Goal: Task Accomplishment & Management: Complete application form

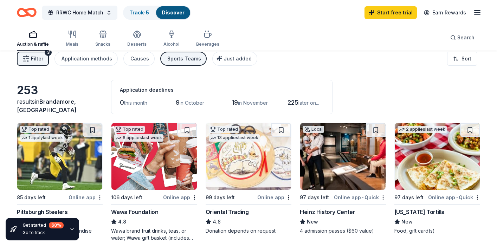
scroll to position [222, 0]
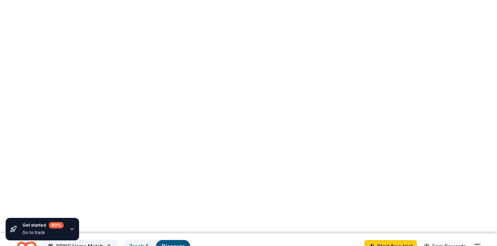
scroll to position [37, 0]
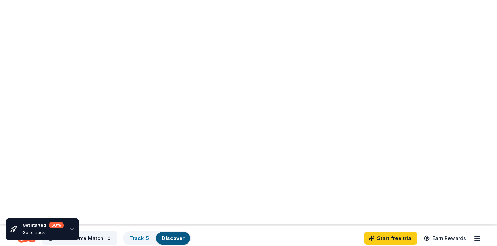
scroll to position [0, 0]
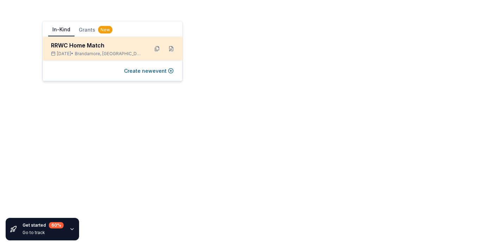
click at [91, 52] on span "Brandamore, PA" at bounding box center [109, 54] width 68 height 6
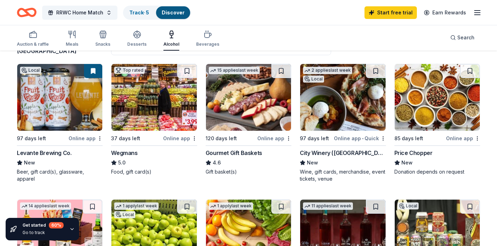
scroll to position [316, 0]
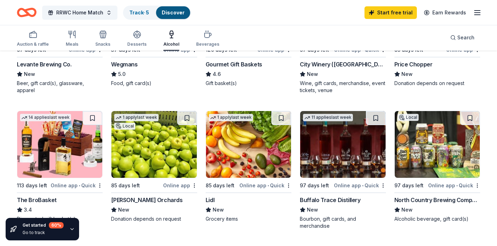
scroll to position [443, 0]
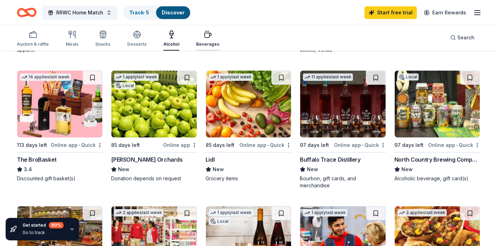
click at [200, 39] on div "Beverages" at bounding box center [207, 38] width 23 height 17
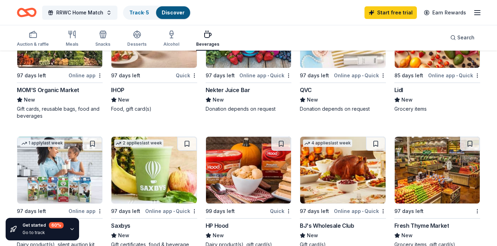
scroll to position [645, 0]
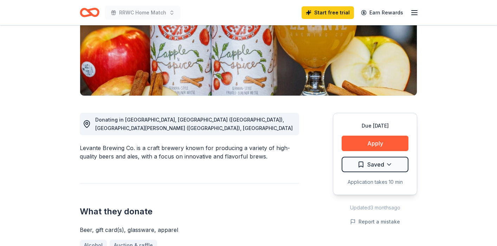
scroll to position [118, 0]
click at [376, 139] on button "Apply" at bounding box center [374, 143] width 67 height 15
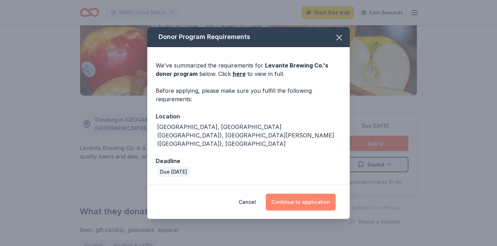
click at [306, 194] on button "Continue to application" at bounding box center [301, 202] width 70 height 17
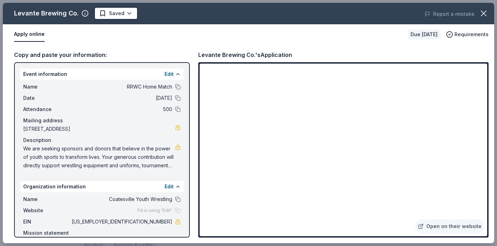
click at [27, 36] on button "Apply online" at bounding box center [29, 34] width 31 height 15
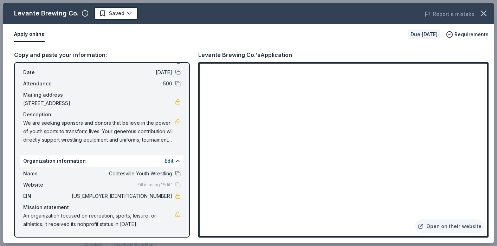
scroll to position [0, 0]
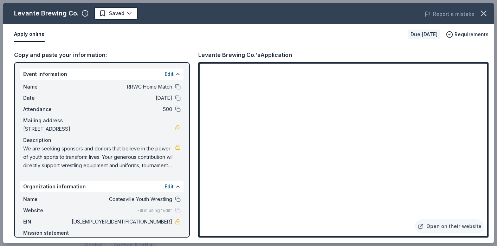
click at [39, 38] on button "Apply online" at bounding box center [29, 34] width 31 height 15
click at [442, 228] on link "Open on their website" at bounding box center [449, 226] width 69 height 14
click at [168, 73] on button "Edit" at bounding box center [168, 74] width 9 height 8
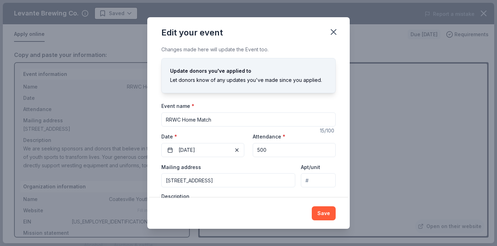
scroll to position [48, 0]
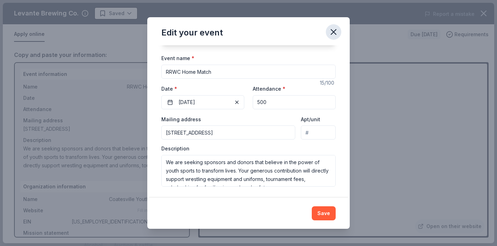
click at [331, 34] on icon "button" at bounding box center [333, 32] width 5 height 5
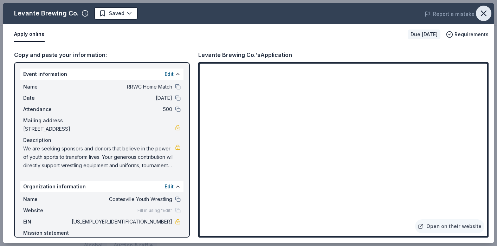
click at [484, 14] on icon "button" at bounding box center [483, 13] width 5 height 5
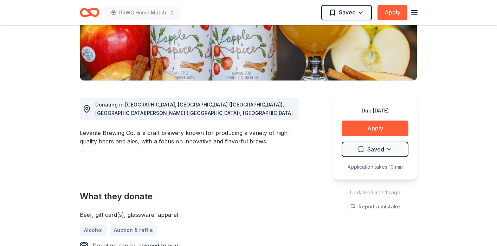
scroll to position [0, 0]
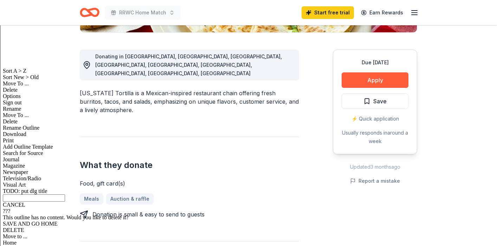
scroll to position [158, 0]
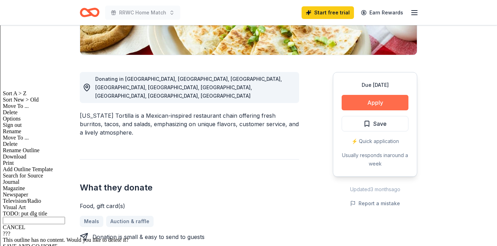
click at [361, 105] on button "Apply" at bounding box center [374, 102] width 67 height 15
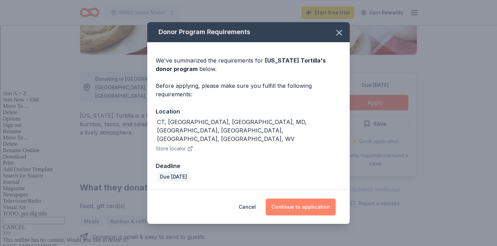
click at [299, 199] on button "Continue to application" at bounding box center [301, 206] width 70 height 17
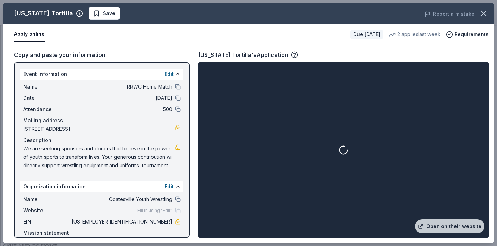
click at [33, 36] on button "Apply online" at bounding box center [29, 34] width 31 height 15
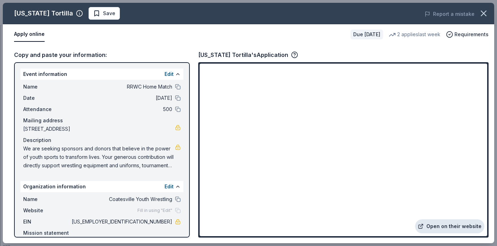
click at [456, 230] on link "Open on their website" at bounding box center [449, 226] width 69 height 14
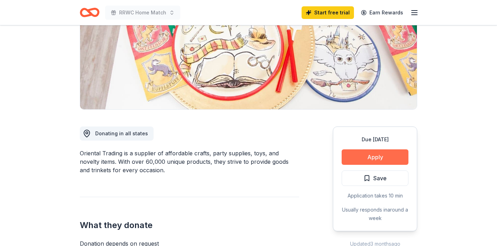
click at [391, 157] on button "Apply" at bounding box center [374, 156] width 67 height 15
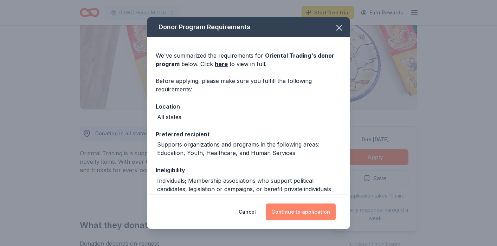
click at [299, 213] on button "Continue to application" at bounding box center [301, 211] width 70 height 17
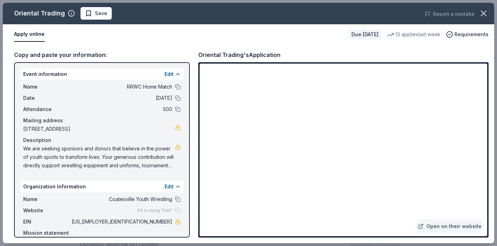
click at [27, 34] on button "Apply online" at bounding box center [29, 34] width 31 height 15
click at [458, 226] on link "Open on their website" at bounding box center [449, 226] width 69 height 14
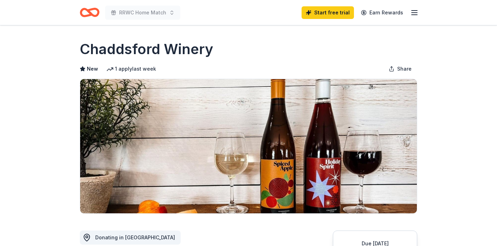
scroll to position [184, 0]
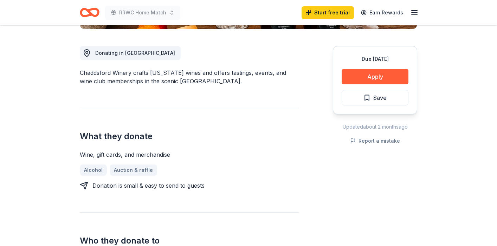
click at [374, 78] on button "Apply" at bounding box center [374, 76] width 67 height 15
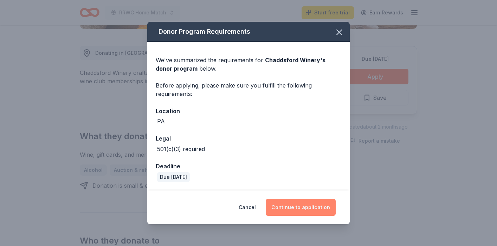
click at [296, 207] on button "Continue to application" at bounding box center [301, 207] width 70 height 17
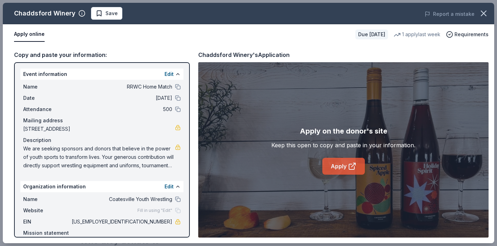
click at [332, 168] on link "Apply" at bounding box center [343, 166] width 43 height 17
